Goal: Information Seeking & Learning: Understand process/instructions

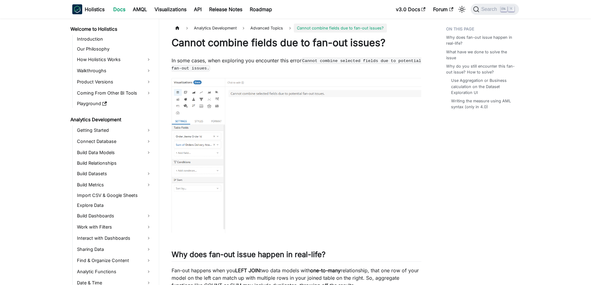
scroll to position [122, 0]
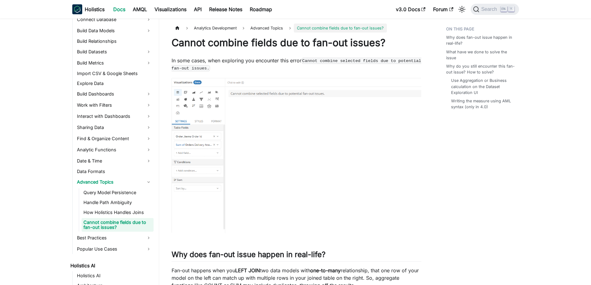
click at [262, 61] on p "In some cases, when exploring you encounter this error [PERSON_NAME] combine se…" at bounding box center [296, 64] width 250 height 15
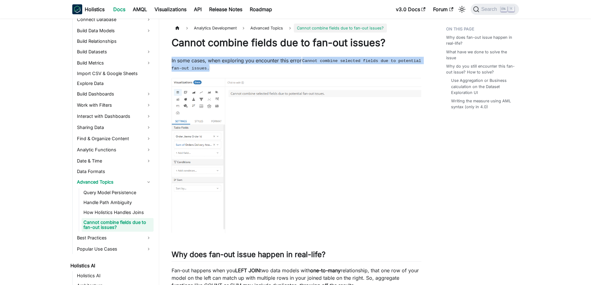
click at [262, 61] on p "In some cases, when exploring you encounter this error [PERSON_NAME] combine se…" at bounding box center [296, 64] width 250 height 15
click at [270, 64] on p "In some cases, when exploring you encounter this error [PERSON_NAME] combine se…" at bounding box center [296, 64] width 250 height 15
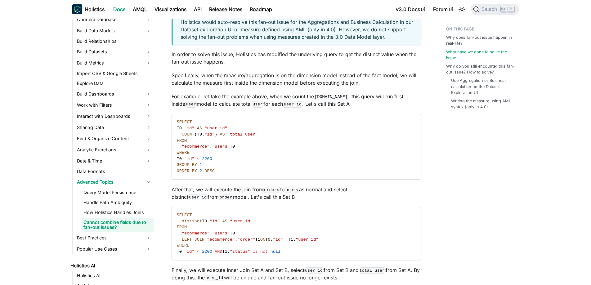
scroll to position [682, 0]
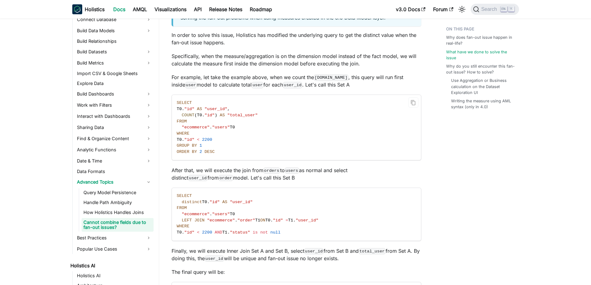
click at [218, 132] on code "SELECT T0 . "id" AS "user_id" , COUNT ( T0 . "id" ) AS "total_user" FROM "ecomm…" at bounding box center [296, 127] width 248 height 65
click at [217, 142] on code "SELECT T0 . "id" AS "user_id" , COUNT ( T0 . "id" ) AS "total_user" FROM "ecomm…" at bounding box center [296, 127] width 248 height 65
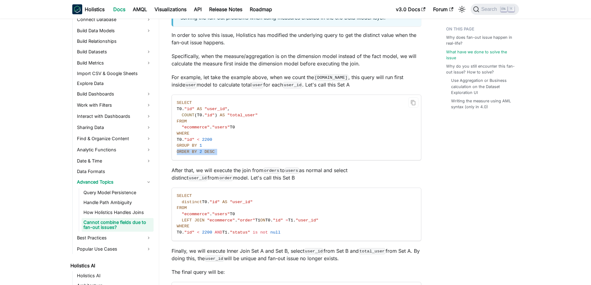
click at [217, 142] on code "SELECT T0 . "id" AS "user_id" , COUNT ( T0 . "id" ) AS "total_user" FROM "ecomm…" at bounding box center [296, 127] width 248 height 65
click at [236, 146] on code "SELECT T0 . "id" AS "user_id" , COUNT ( T0 . "id" ) AS "total_user" FROM "ecomm…" at bounding box center [296, 127] width 248 height 65
click at [249, 167] on p "After that, we will execute the join from orders to users as normal and select …" at bounding box center [296, 174] width 250 height 15
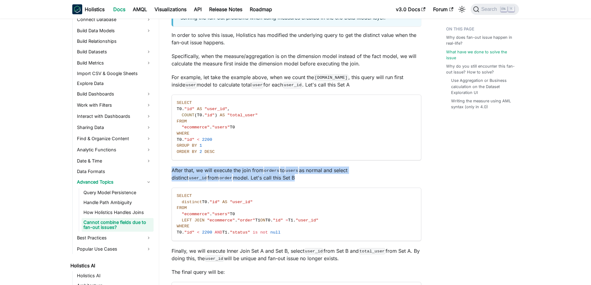
click at [249, 167] on p "After that, we will execute the join from orders to users as normal and select …" at bounding box center [296, 174] width 250 height 15
click at [326, 171] on p "After that, we will execute the join from orders to users as normal and select …" at bounding box center [296, 174] width 250 height 15
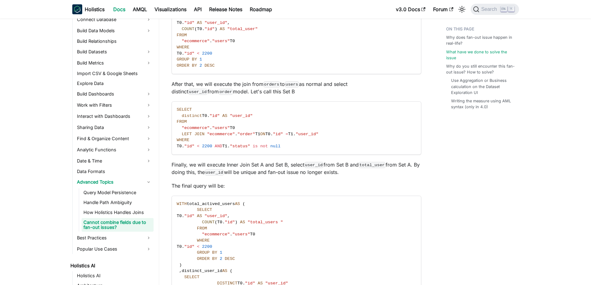
scroll to position [775, 0]
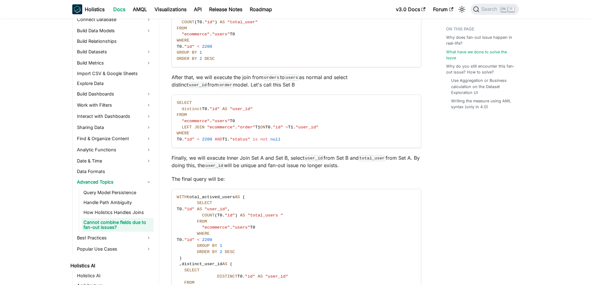
click at [268, 154] on p "Finally, we will execute Inner Join Set A and Set B, select user_id from Set B …" at bounding box center [296, 161] width 250 height 15
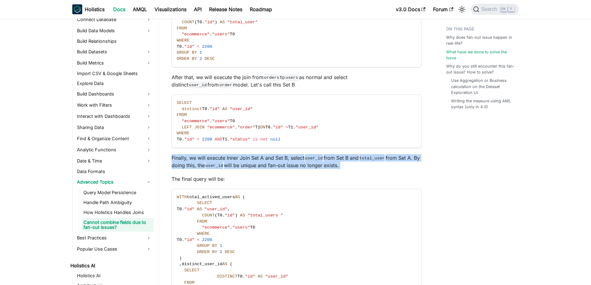
click at [268, 154] on p "Finally, we will execute Inner Join Set A and Set B, select user_id from Set B …" at bounding box center [296, 161] width 250 height 15
click at [270, 156] on p "Finally, we will execute Inner Join Set A and Set B, select user_id from Set B …" at bounding box center [296, 161] width 250 height 15
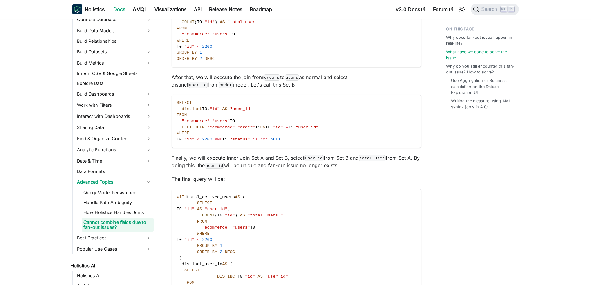
scroll to position [961, 0]
